Goal: Task Accomplishment & Management: Manage account settings

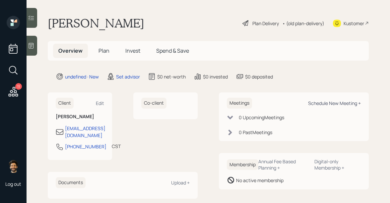
click at [342, 103] on div "Schedule New Meeting +" at bounding box center [334, 103] width 53 height 6
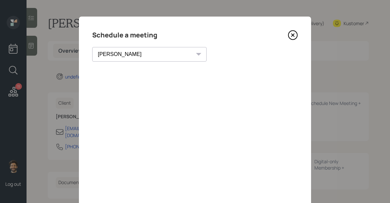
click at [132, 58] on select "[PERSON_NAME] [PERSON_NAME] [PERSON_NAME] [PERSON_NAME] [PERSON_NAME] [PERSON_N…" at bounding box center [149, 54] width 114 height 15
click at [123, 56] on select "Theresa Spinello Matthew Burke Eitan Bar-David Ian Yamey Aleksandra Szegda Trev…" at bounding box center [149, 54] width 114 height 15
select select "f14b762f-c7c2-4b89-9227-8fa891345eea"
click at [92, 47] on select "Theresa Spinello Matthew Burke Eitan Bar-David Ian Yamey Aleksandra Szegda Trev…" at bounding box center [149, 54] width 114 height 15
click at [291, 34] on icon at bounding box center [292, 35] width 3 height 3
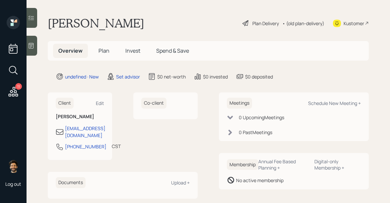
click at [14, 89] on icon at bounding box center [13, 92] width 12 height 12
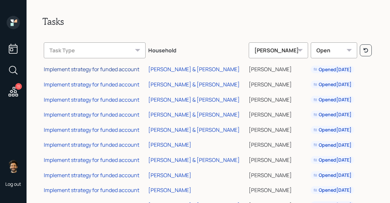
click at [118, 71] on div "Implement strategy for funded account" at bounding box center [91, 69] width 95 height 7
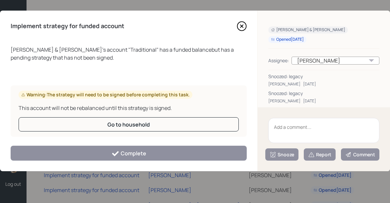
click at [287, 126] on textarea at bounding box center [323, 130] width 111 height 25
